Goal: Use online tool/utility: Use online tool/utility

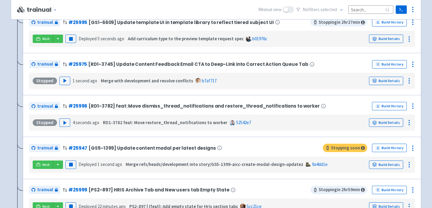
scroll to position [194, 0]
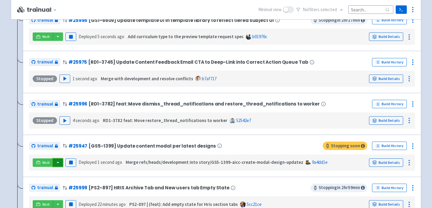
click at [54, 161] on button "button" at bounding box center [58, 162] width 10 height 8
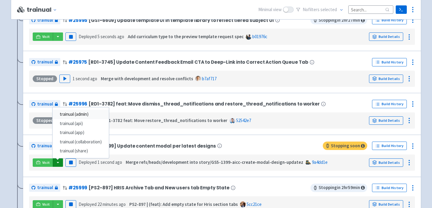
click at [74, 112] on link "trainual (admin)" at bounding box center [80, 113] width 56 height 9
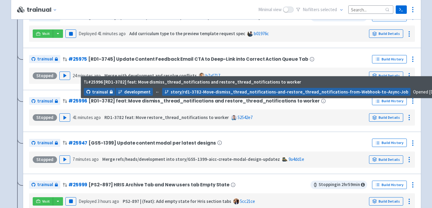
scroll to position [197, 0]
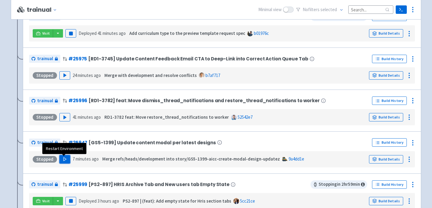
click at [64, 160] on polygon "button" at bounding box center [65, 158] width 3 height 3
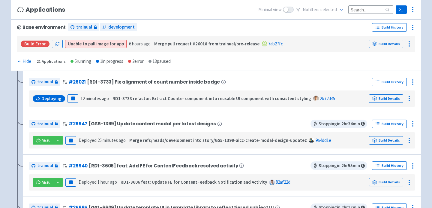
scroll to position [103, 0]
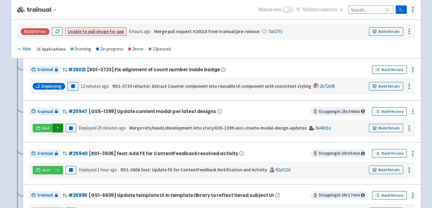
click at [58, 130] on button "button" at bounding box center [58, 128] width 10 height 8
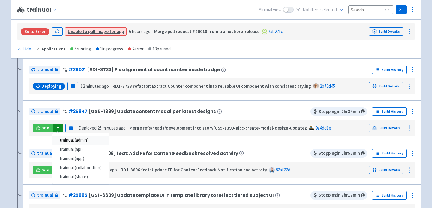
click at [70, 140] on link "trainual (admin)" at bounding box center [80, 139] width 56 height 9
